Goal: Information Seeking & Learning: Learn about a topic

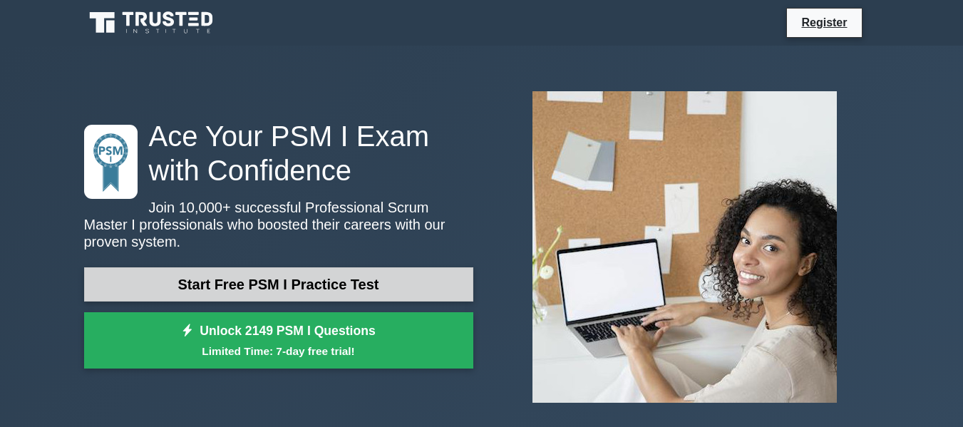
click at [321, 288] on link "Start Free PSM I Practice Test" at bounding box center [278, 284] width 389 height 34
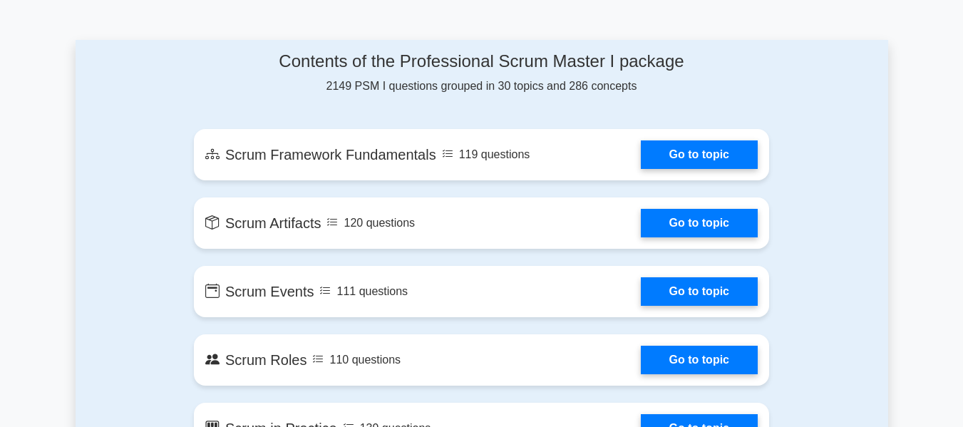
scroll to position [927, 0]
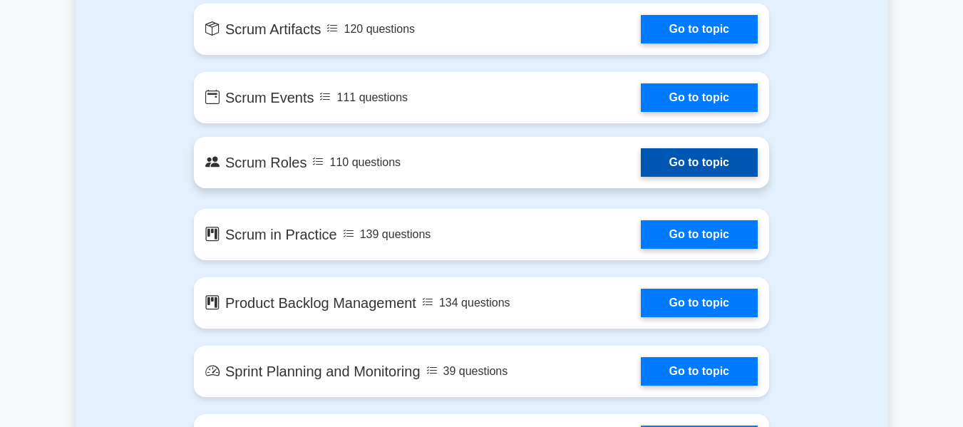
click at [700, 164] on link "Go to topic" at bounding box center [699, 162] width 117 height 29
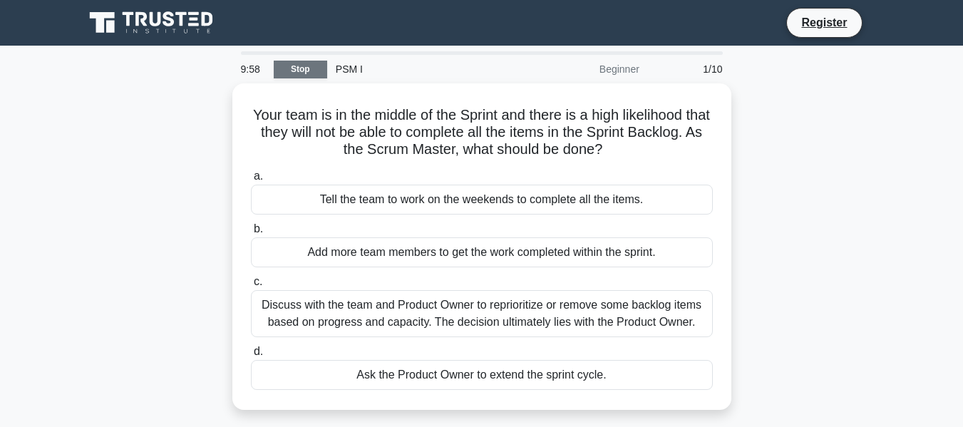
click at [295, 66] on link "Stop" at bounding box center [300, 70] width 53 height 18
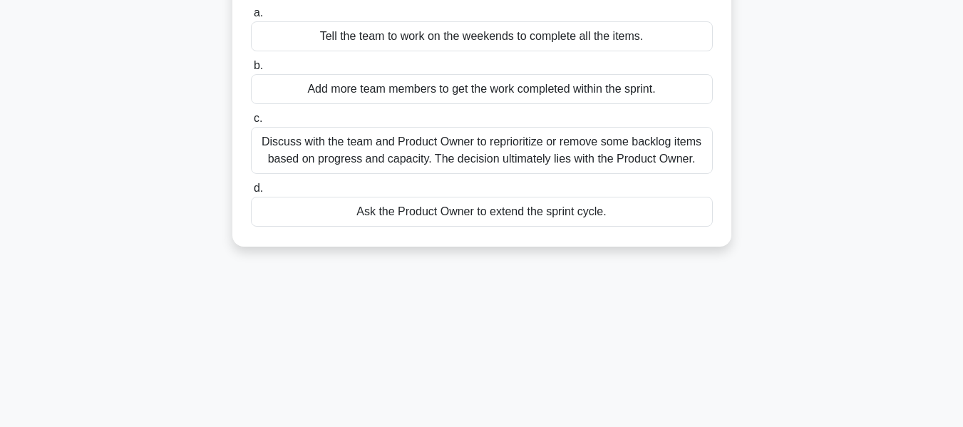
scroll to position [285, 0]
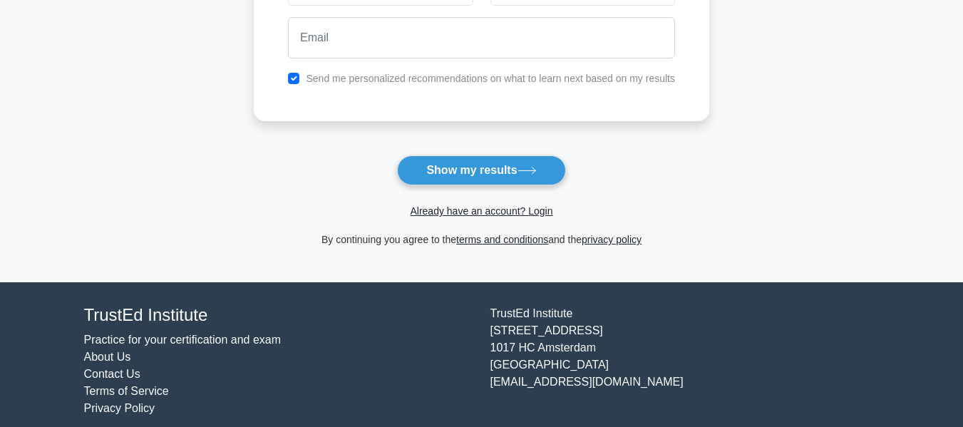
scroll to position [290, 0]
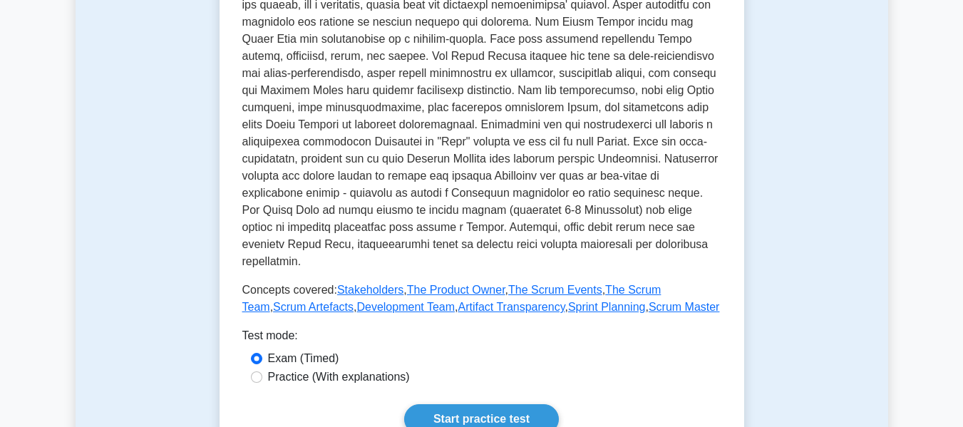
scroll to position [713, 0]
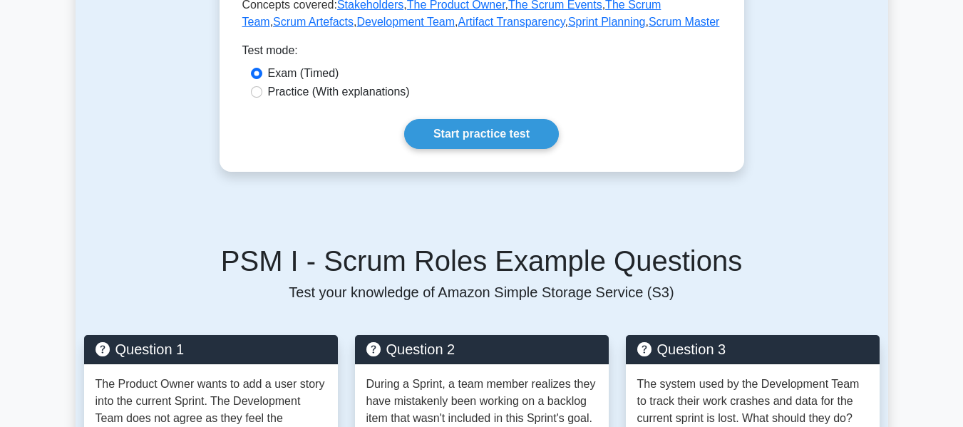
click at [305, 91] on label "Practice (With explanations)" at bounding box center [339, 91] width 142 height 17
click at [262, 91] on input "Practice (With explanations)" at bounding box center [256, 91] width 11 height 11
radio input "true"
click at [483, 121] on link "Start practice test" at bounding box center [481, 134] width 155 height 30
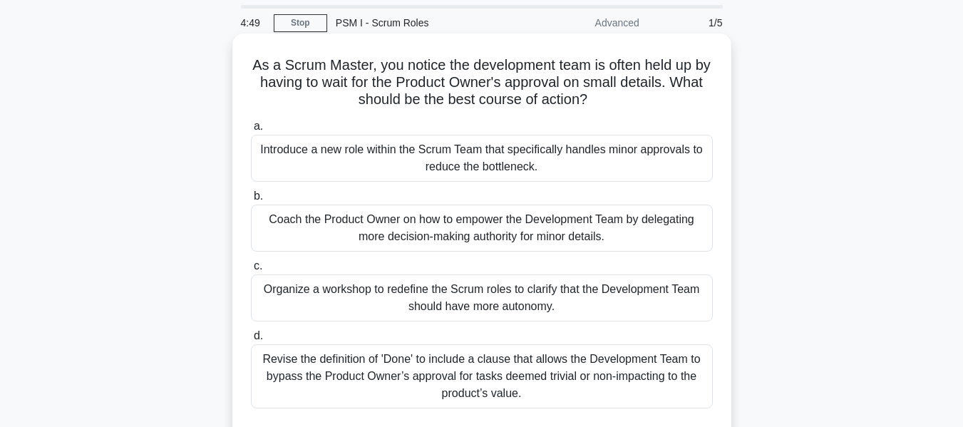
scroll to position [71, 0]
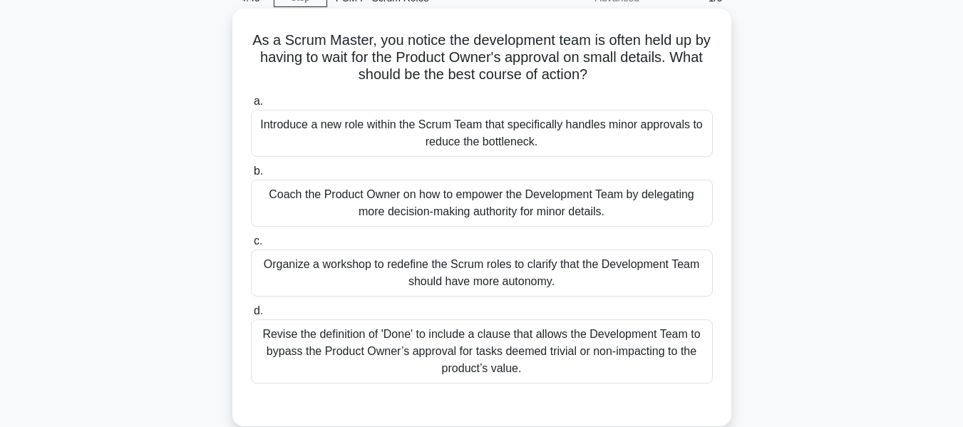
drag, startPoint x: 601, startPoint y: 137, endPoint x: 257, endPoint y: 127, distance: 343.9
click at [263, 126] on div "Introduce a new role within the Scrum Team that specifically handles minor appr…" at bounding box center [482, 133] width 462 height 47
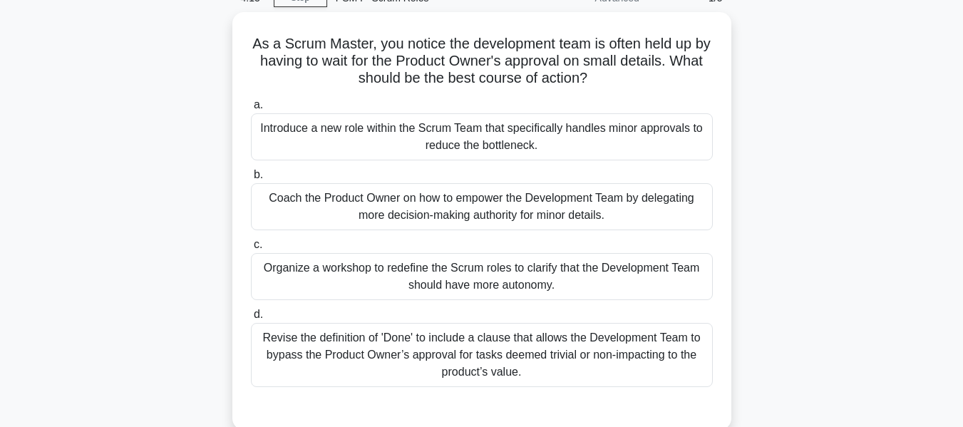
click at [809, 113] on div "As a Scrum Master, you notice the development team is often held up by having t…" at bounding box center [482, 229] width 813 height 435
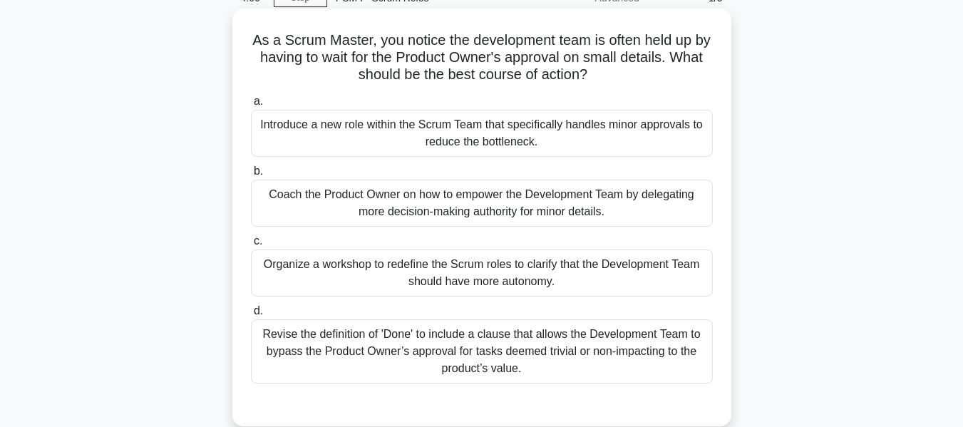
click at [624, 213] on div "Coach the Product Owner on how to empower the Development Team by delegating mo…" at bounding box center [482, 203] width 462 height 47
click at [251, 176] on input "b. Coach the Product Owner on how to empower the Development Team by delegating…" at bounding box center [251, 171] width 0 height 9
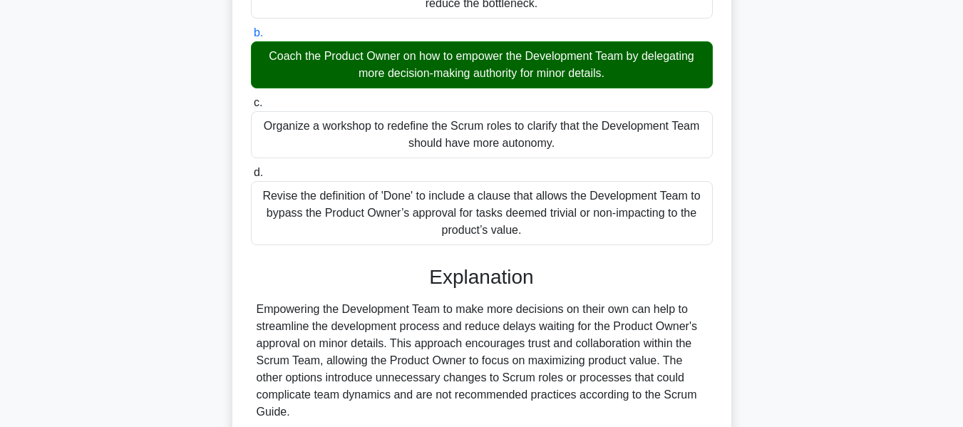
scroll to position [200, 0]
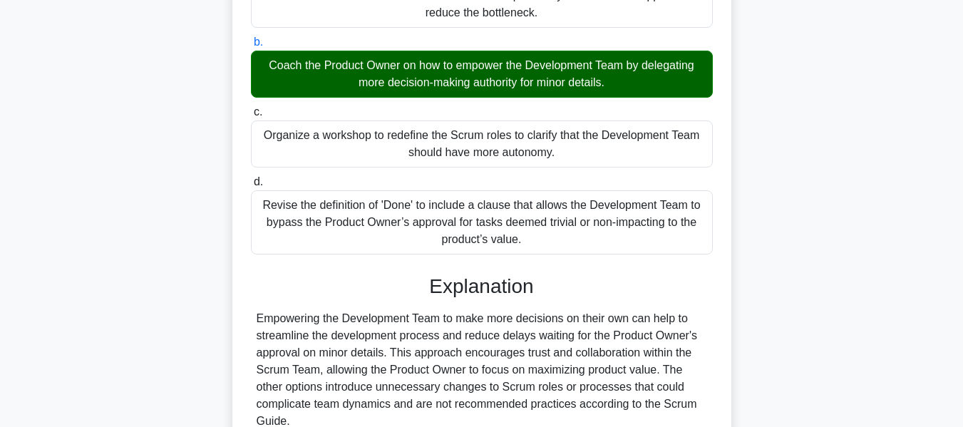
click at [397, 144] on div "Organize a workshop to redefine the Scrum roles to clarify that the Development…" at bounding box center [482, 144] width 462 height 47
click at [251, 117] on input "c. Organize a workshop to redefine the Scrum roles to clarify that the Developm…" at bounding box center [251, 112] width 0 height 9
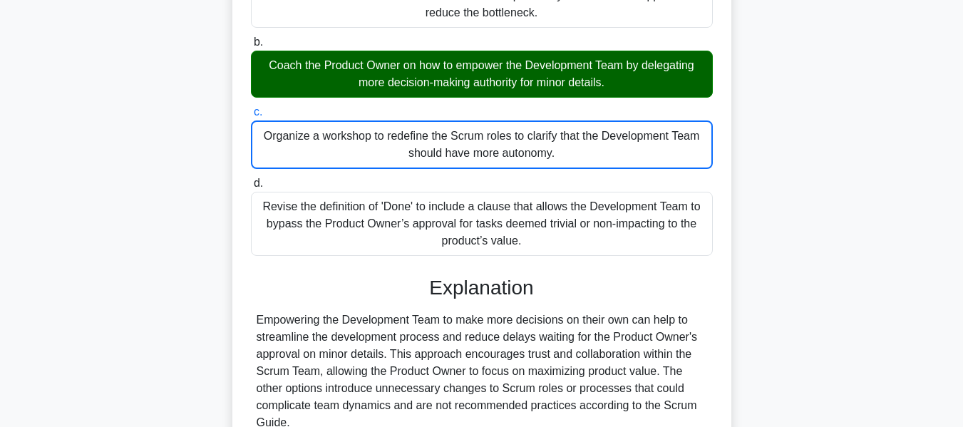
click at [397, 144] on div "Organize a workshop to redefine the Scrum roles to clarify that the Development…" at bounding box center [482, 145] width 462 height 48
click at [251, 117] on input "c. Organize a workshop to redefine the Scrum roles to clarify that the Developm…" at bounding box center [251, 112] width 0 height 9
click at [397, 144] on div "Organize a workshop to redefine the Scrum roles to clarify that the Development…" at bounding box center [482, 145] width 462 height 48
click at [251, 117] on input "c. Organize a workshop to redefine the Scrum roles to clarify that the Developm…" at bounding box center [251, 112] width 0 height 9
click at [392, 83] on div "Coach the Product Owner on how to empower the Development Team by delegating mo…" at bounding box center [482, 74] width 462 height 47
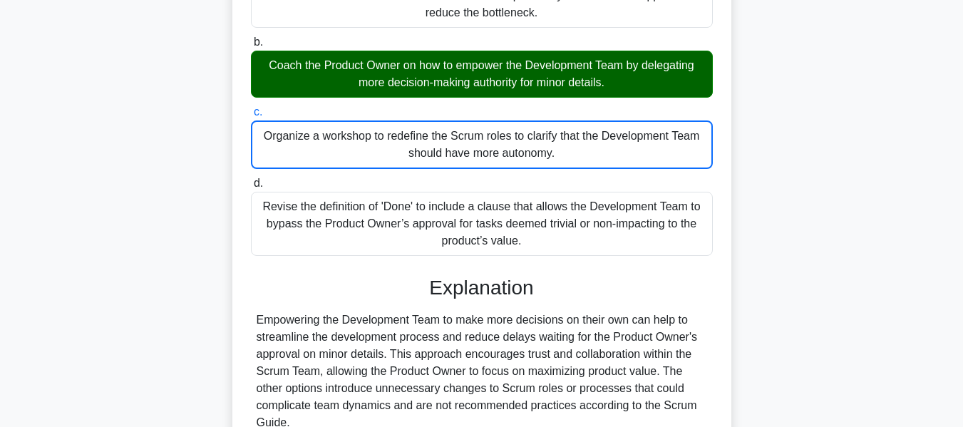
click at [251, 47] on input "b. Coach the Product Owner on how to empower the Development Team by delegating…" at bounding box center [251, 42] width 0 height 9
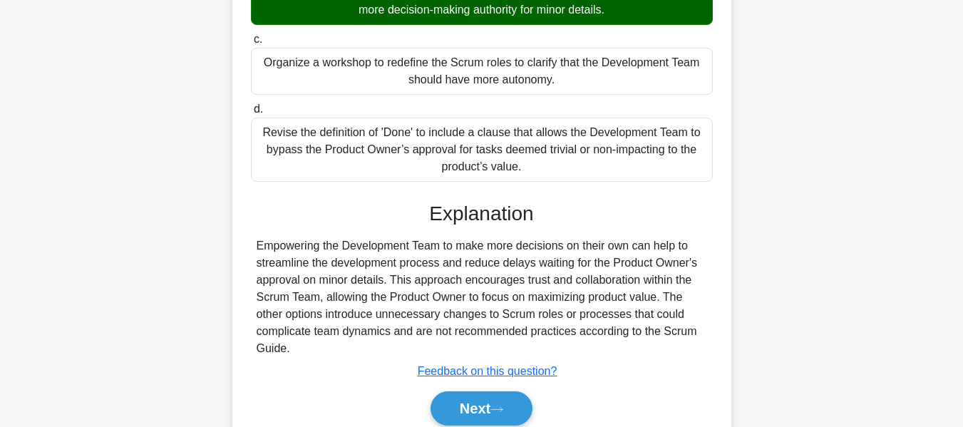
scroll to position [343, 0]
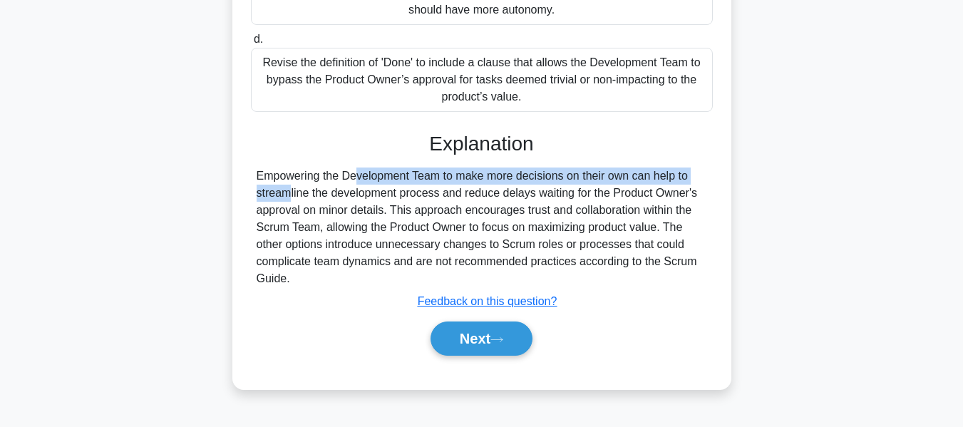
drag, startPoint x: 252, startPoint y: 177, endPoint x: 637, endPoint y: 181, distance: 385.1
click at [637, 181] on div "Empowering the Development Team to make more decisions on their own can help to…" at bounding box center [482, 228] width 462 height 120
click at [495, 304] on u "Feedback on this question?" at bounding box center [488, 301] width 140 height 12
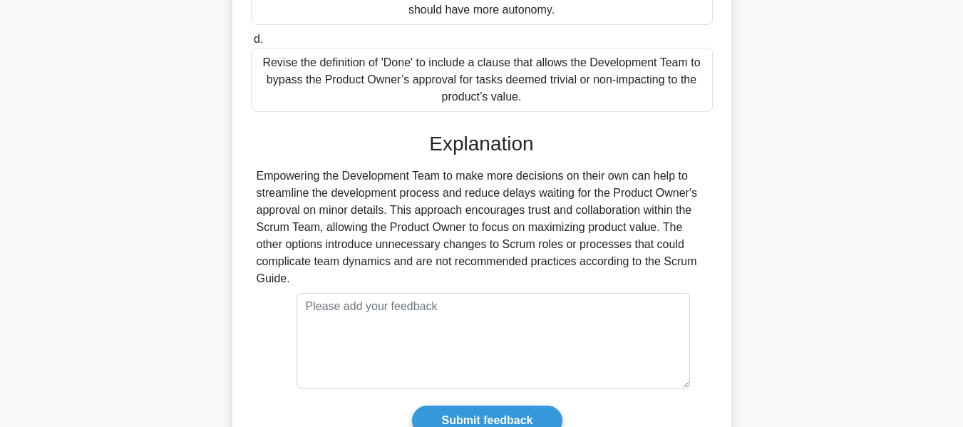
click at [477, 233] on div "Empowering the Development Team to make more decisions on their own can help to…" at bounding box center [482, 228] width 451 height 120
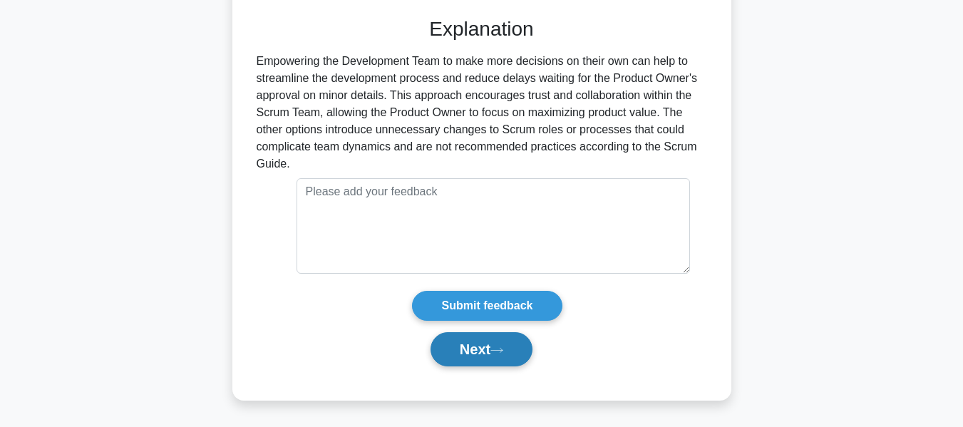
click at [492, 352] on button "Next" at bounding box center [482, 349] width 102 height 34
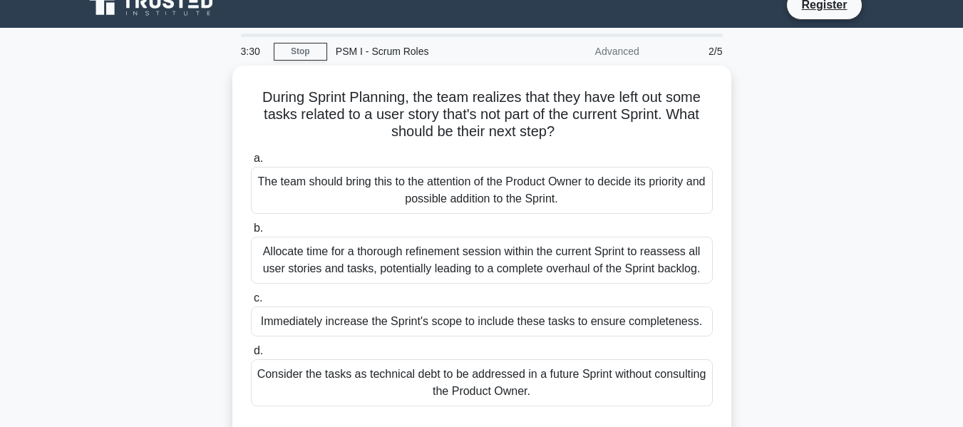
scroll to position [0, 0]
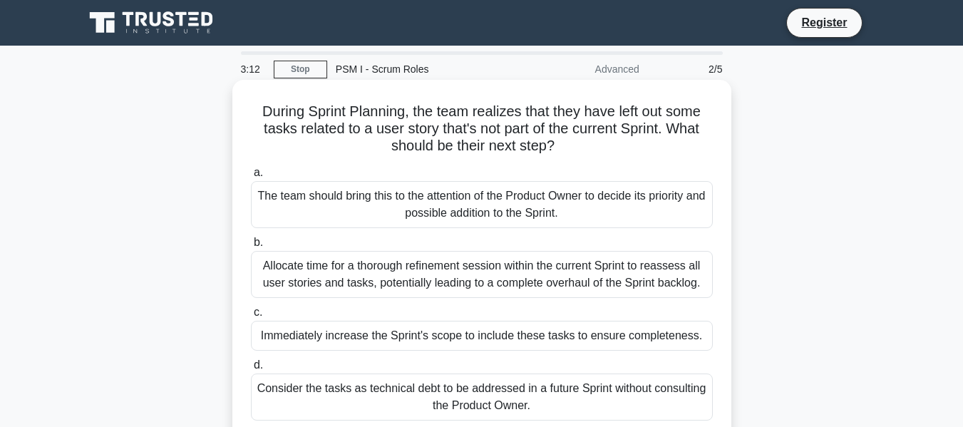
click at [413, 287] on div "Allocate time for a thorough refinement session within the current Sprint to re…" at bounding box center [482, 274] width 462 height 47
click at [251, 247] on input "b. Allocate time for a thorough refinement session within the current Sprint to…" at bounding box center [251, 242] width 0 height 9
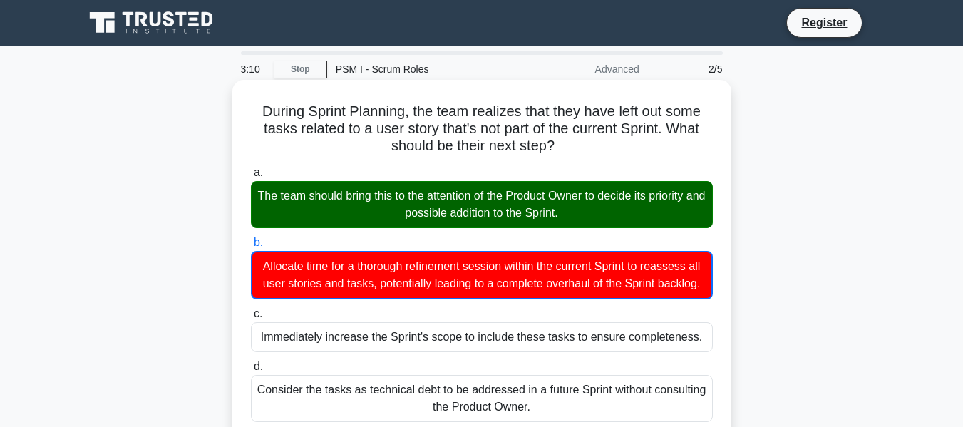
click at [397, 215] on div "The team should bring this to the attention of the Product Owner to decide its …" at bounding box center [482, 204] width 462 height 47
click at [251, 178] on input "a. The team should bring this to the attention of the Product Owner to decide i…" at bounding box center [251, 172] width 0 height 9
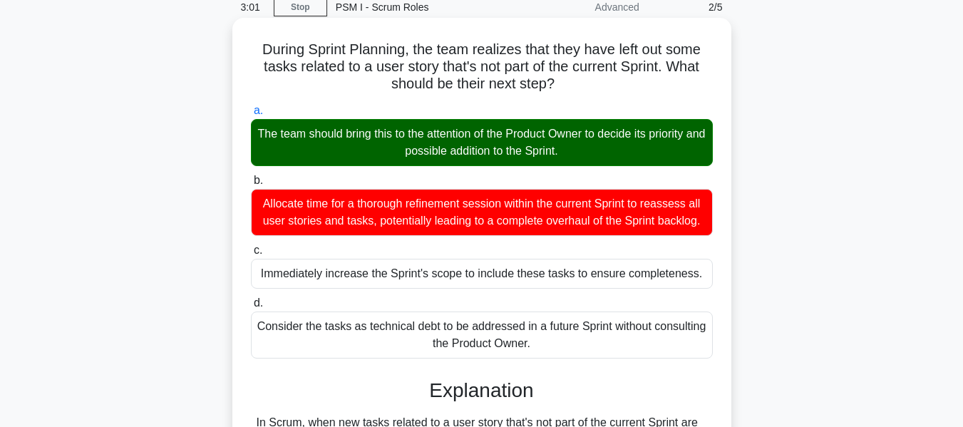
scroll to position [350, 0]
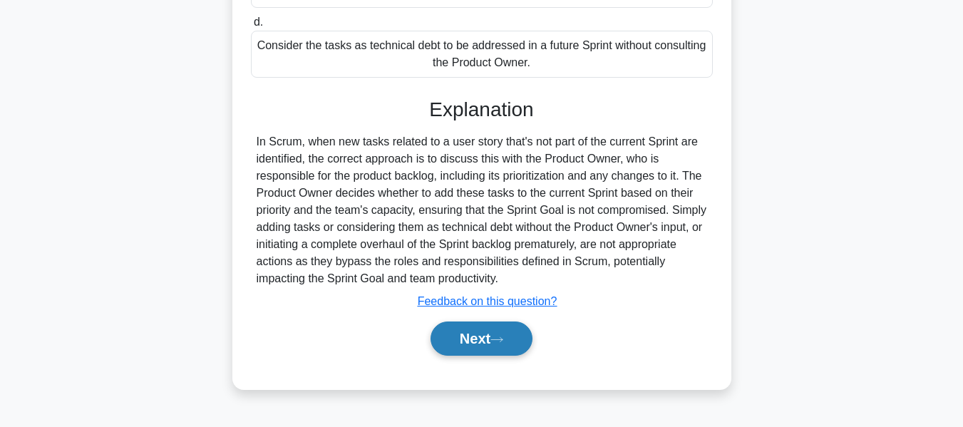
click at [485, 356] on button "Next" at bounding box center [482, 339] width 102 height 34
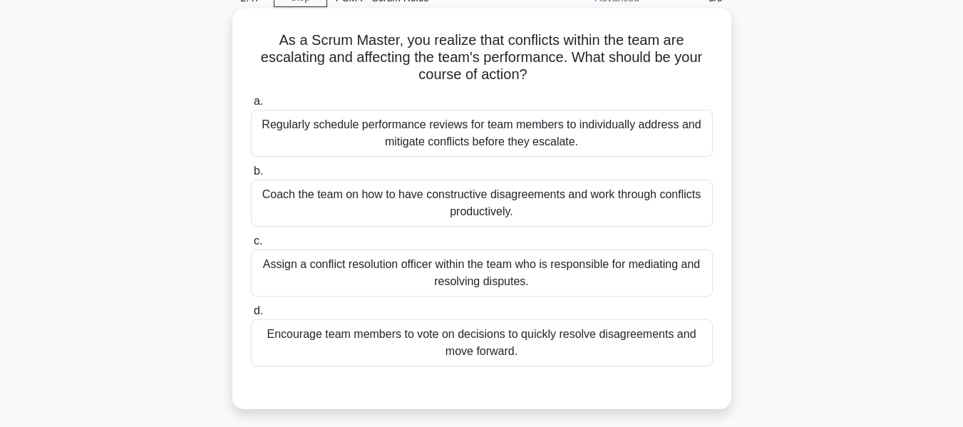
scroll to position [143, 0]
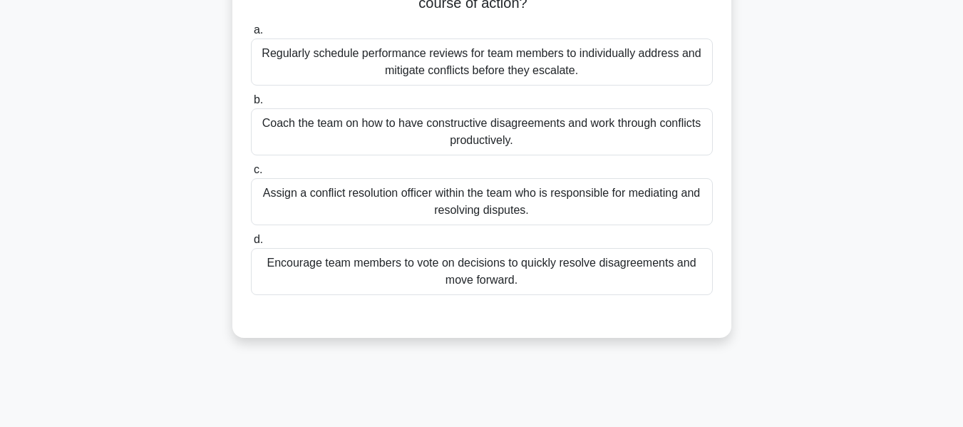
click at [471, 134] on div "Coach the team on how to have constructive disagreements and work through confl…" at bounding box center [482, 131] width 462 height 47
click at [251, 105] on input "b. Coach the team on how to have constructive disagreements and work through co…" at bounding box center [251, 100] width 0 height 9
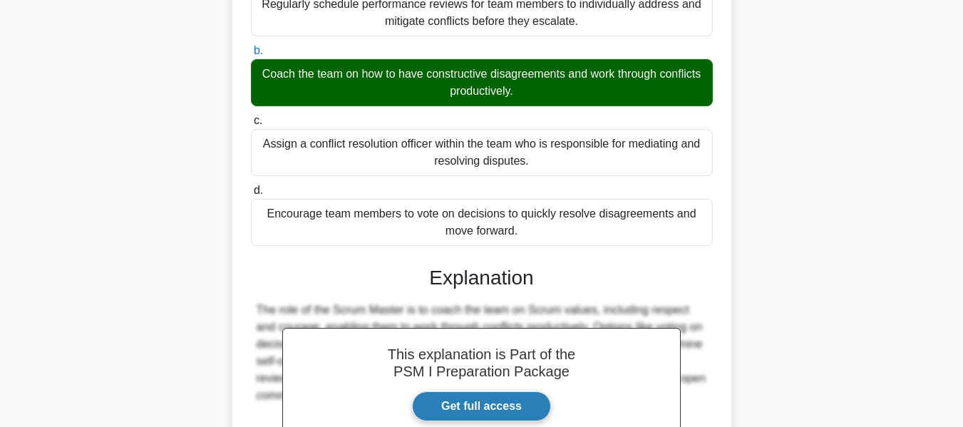
scroll to position [367, 0]
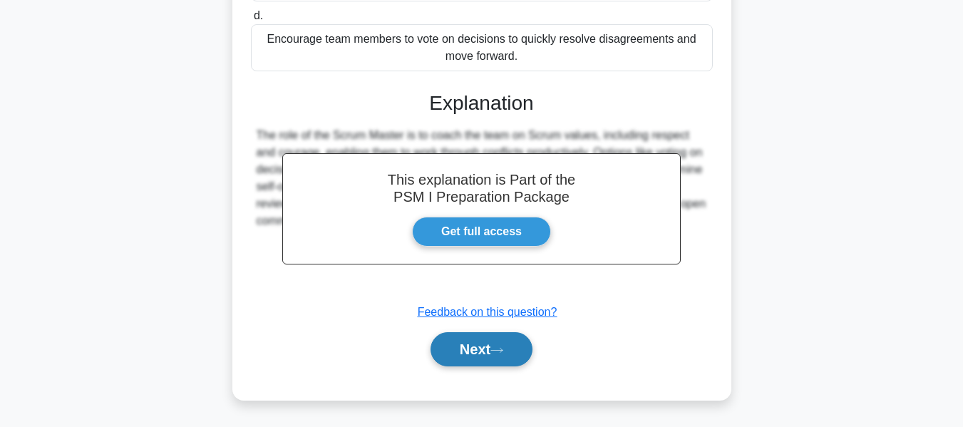
click at [501, 351] on icon at bounding box center [496, 350] width 11 height 4
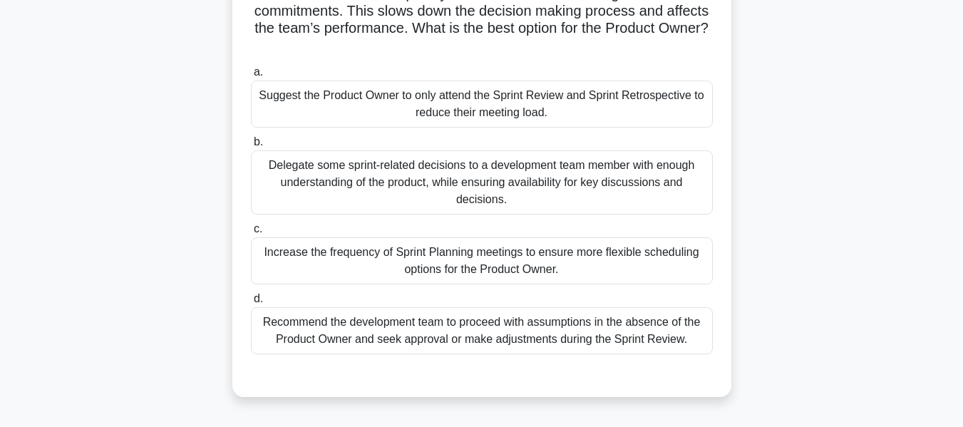
scroll to position [143, 0]
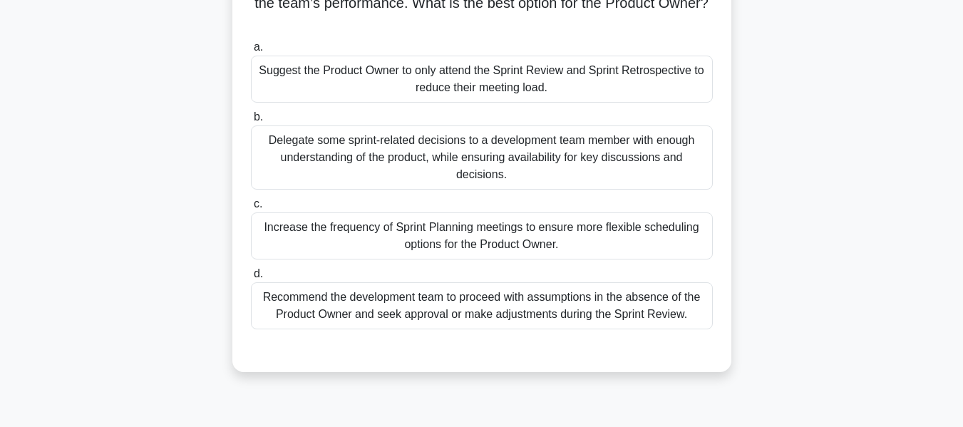
click at [407, 160] on div "Delegate some sprint-related decisions to a development team member with enough…" at bounding box center [482, 158] width 462 height 64
click at [251, 122] on input "b. Delegate some sprint-related decisions to a development team member with eno…" at bounding box center [251, 117] width 0 height 9
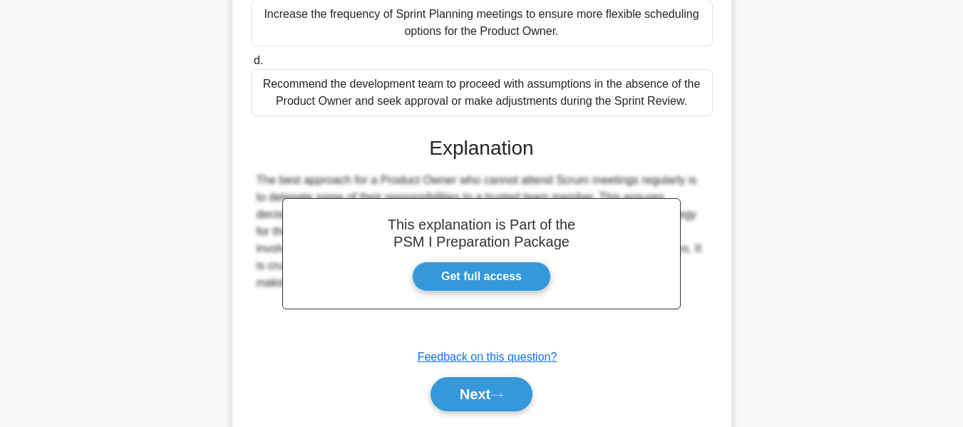
scroll to position [357, 0]
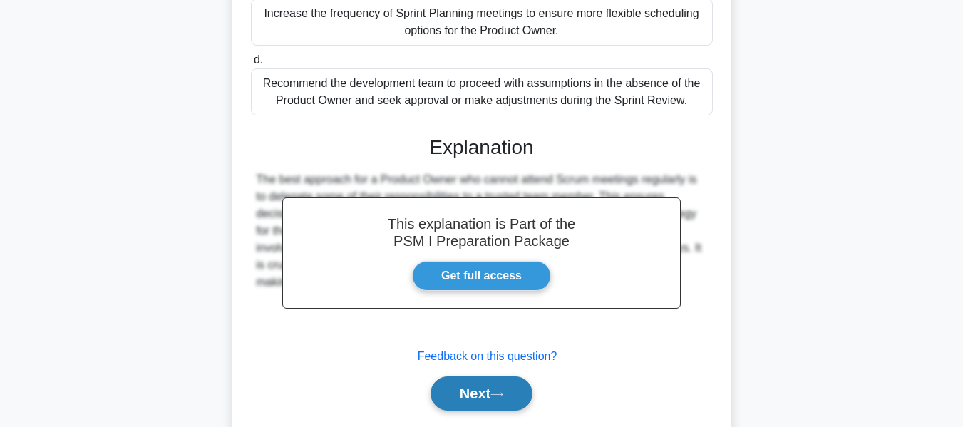
click at [500, 389] on button "Next" at bounding box center [482, 394] width 102 height 34
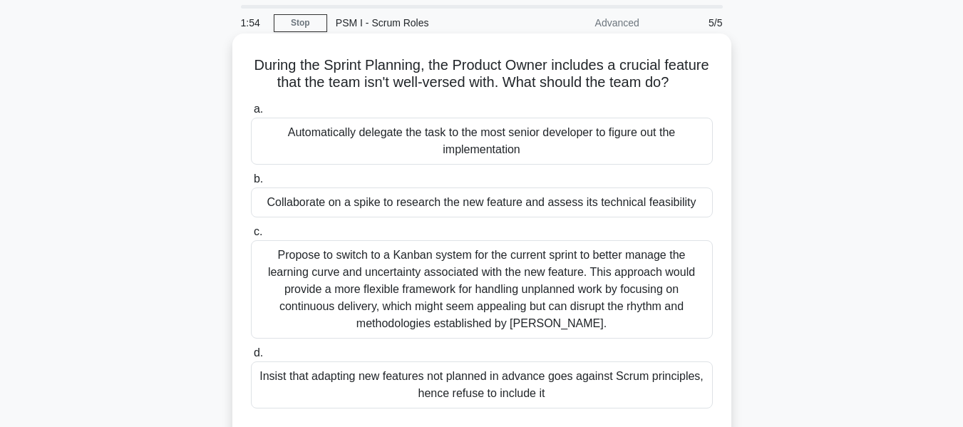
scroll to position [71, 0]
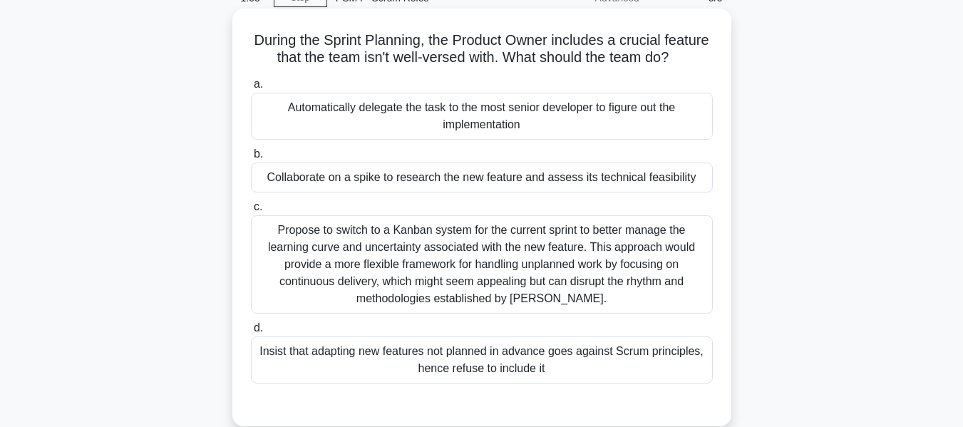
click at [441, 193] on div "Collaborate on a spike to research the new feature and assess its technical fea…" at bounding box center [482, 178] width 462 height 30
click at [251, 159] on input "b. Collaborate on a spike to research the new feature and assess its technical …" at bounding box center [251, 154] width 0 height 9
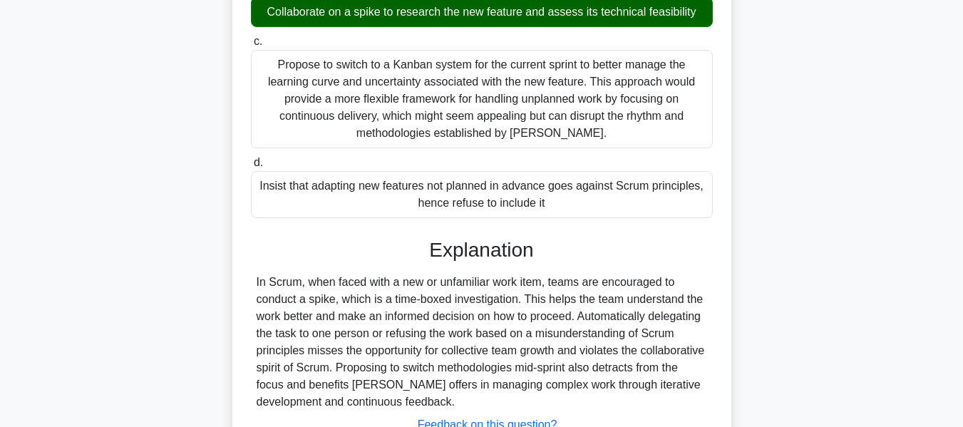
scroll to position [367, 0]
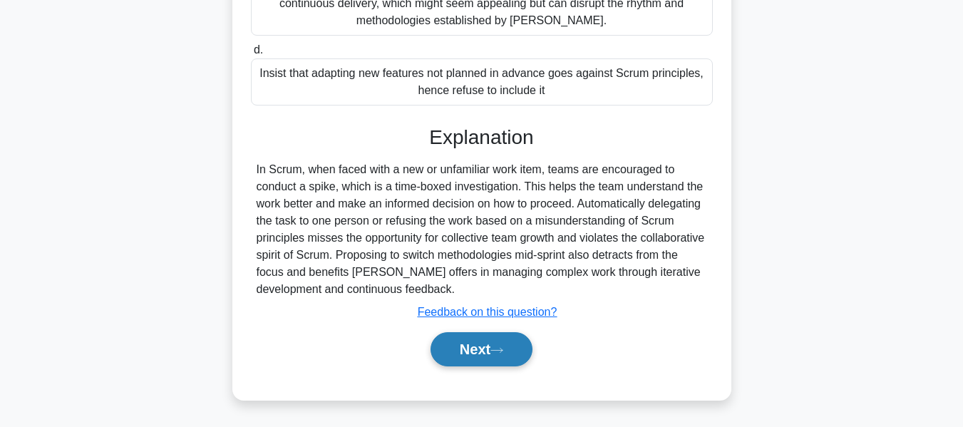
click at [480, 357] on button "Next" at bounding box center [482, 349] width 102 height 34
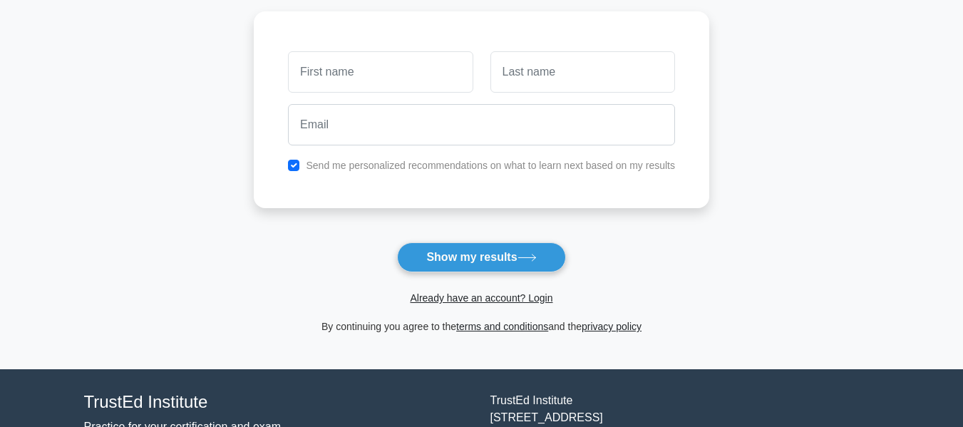
scroll to position [290, 0]
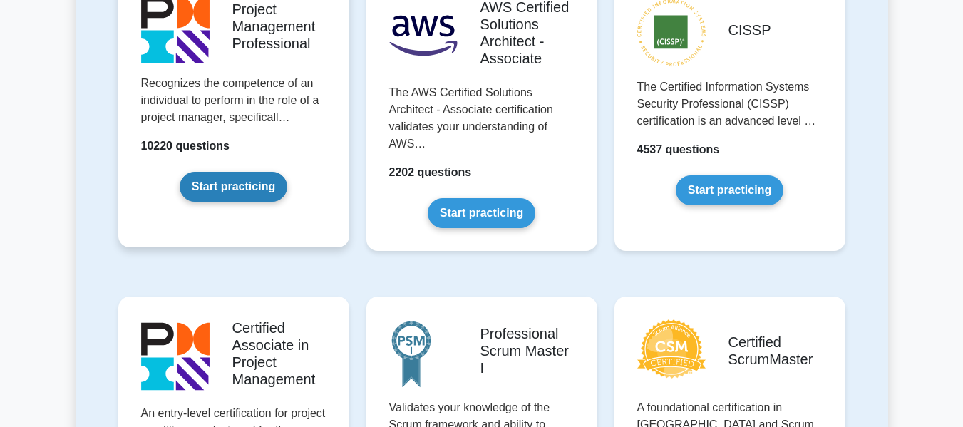
scroll to position [285, 0]
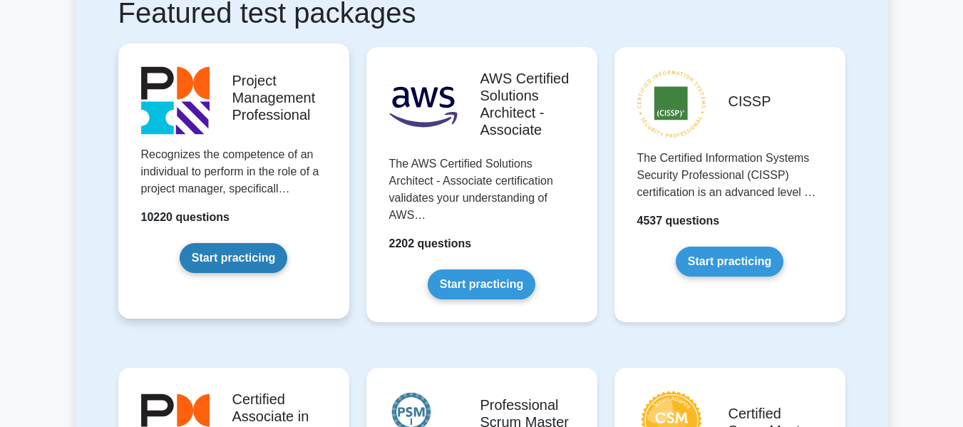
click at [246, 243] on link "Start practicing" at bounding box center [234, 258] width 108 height 30
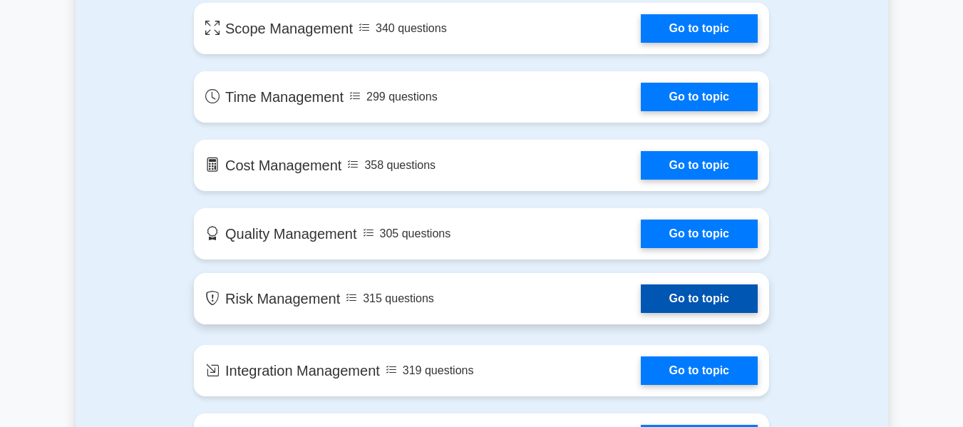
scroll to position [713, 0]
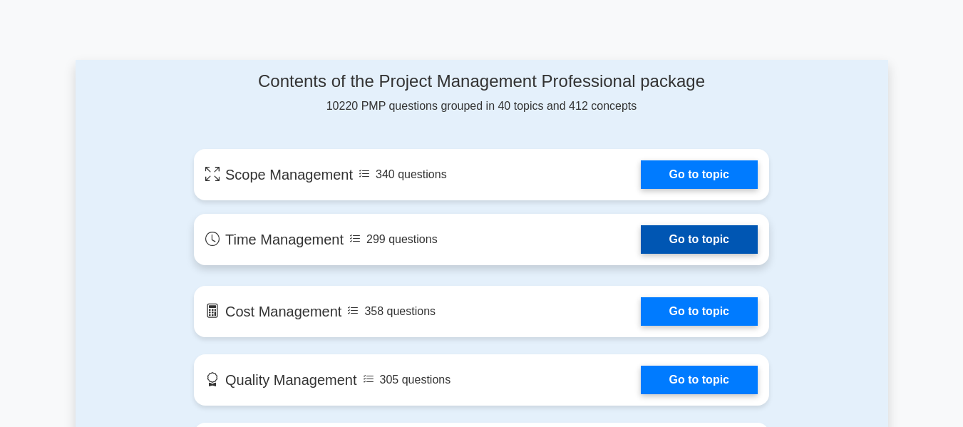
click at [673, 241] on link "Go to topic" at bounding box center [699, 239] width 117 height 29
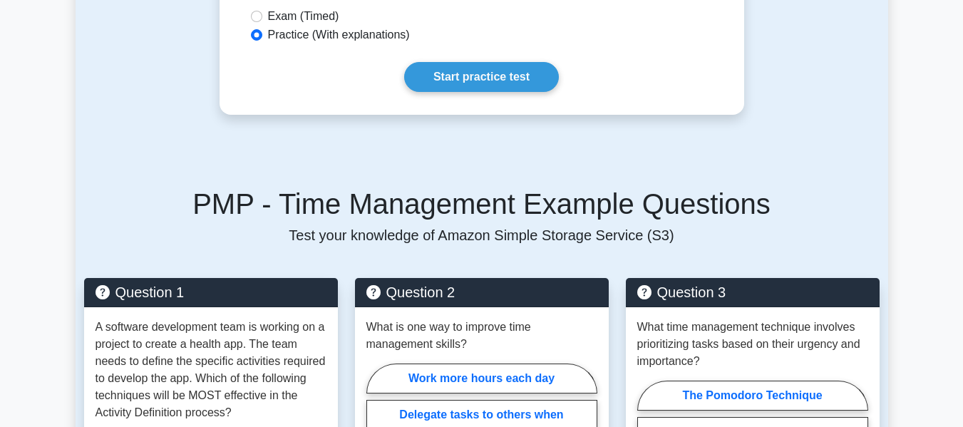
scroll to position [784, 0]
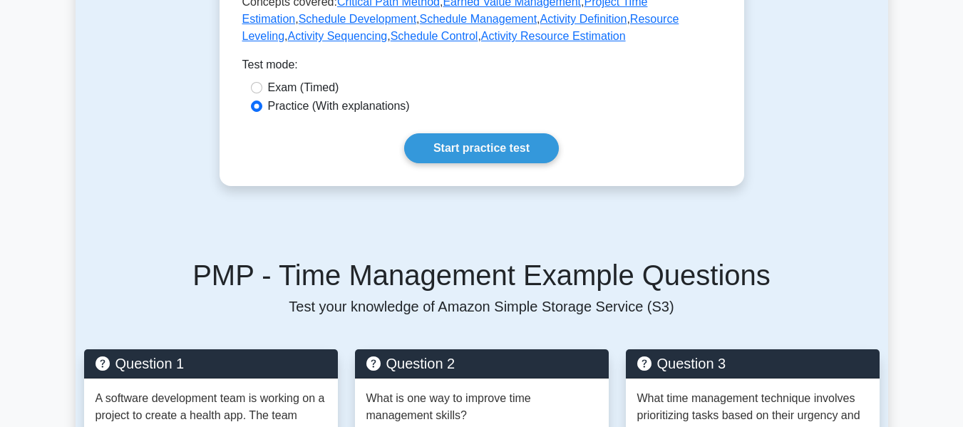
click at [290, 79] on label "Exam (Timed)" at bounding box center [303, 87] width 71 height 17
click at [262, 82] on input "Exam (Timed)" at bounding box center [256, 87] width 11 height 11
radio input "true"
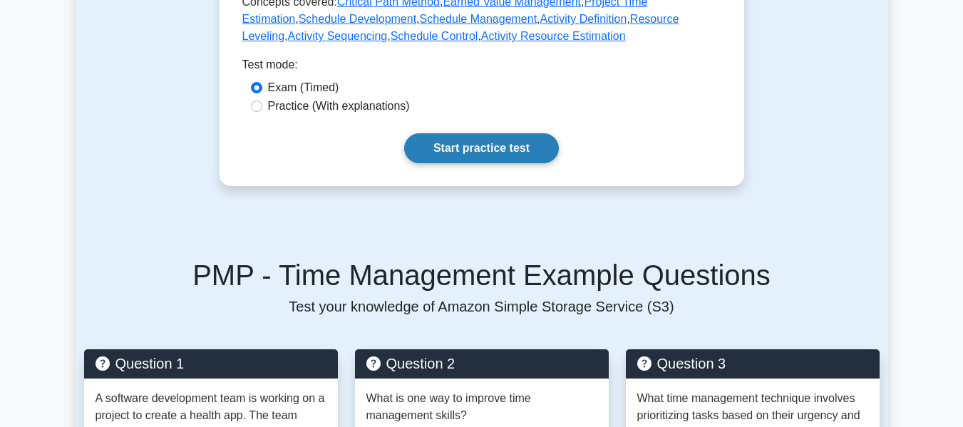
click at [446, 133] on link "Start practice test" at bounding box center [481, 148] width 155 height 30
